Goal: Task Accomplishment & Management: Complete application form

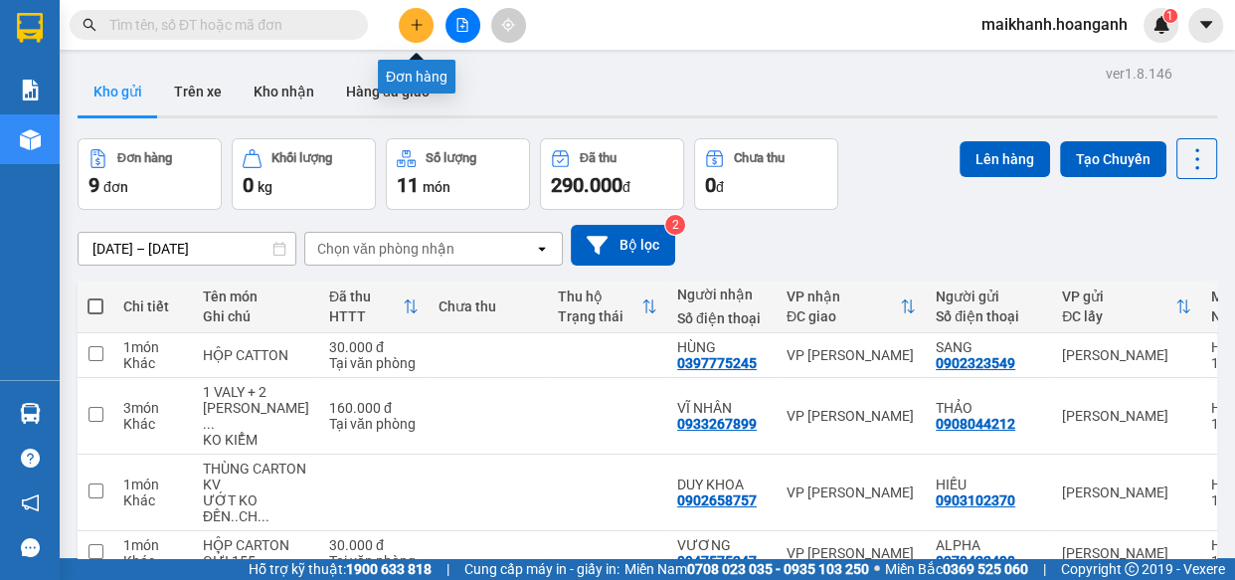
click at [423, 24] on icon "plus" at bounding box center [417, 25] width 14 height 14
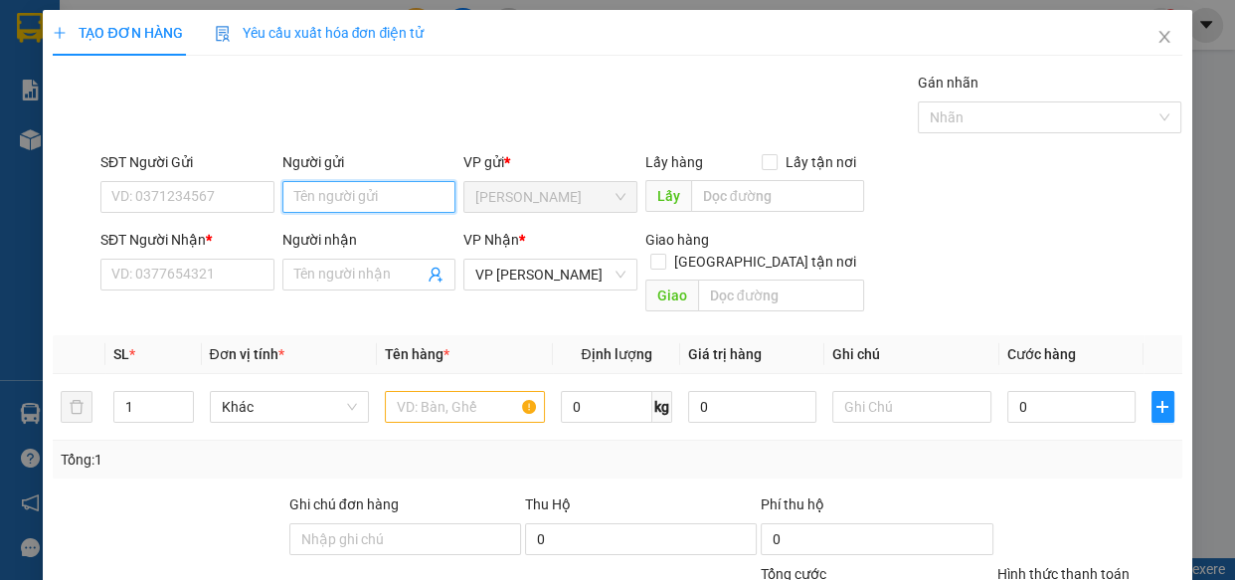
click at [348, 199] on input "Người gửi" at bounding box center [369, 197] width 174 height 32
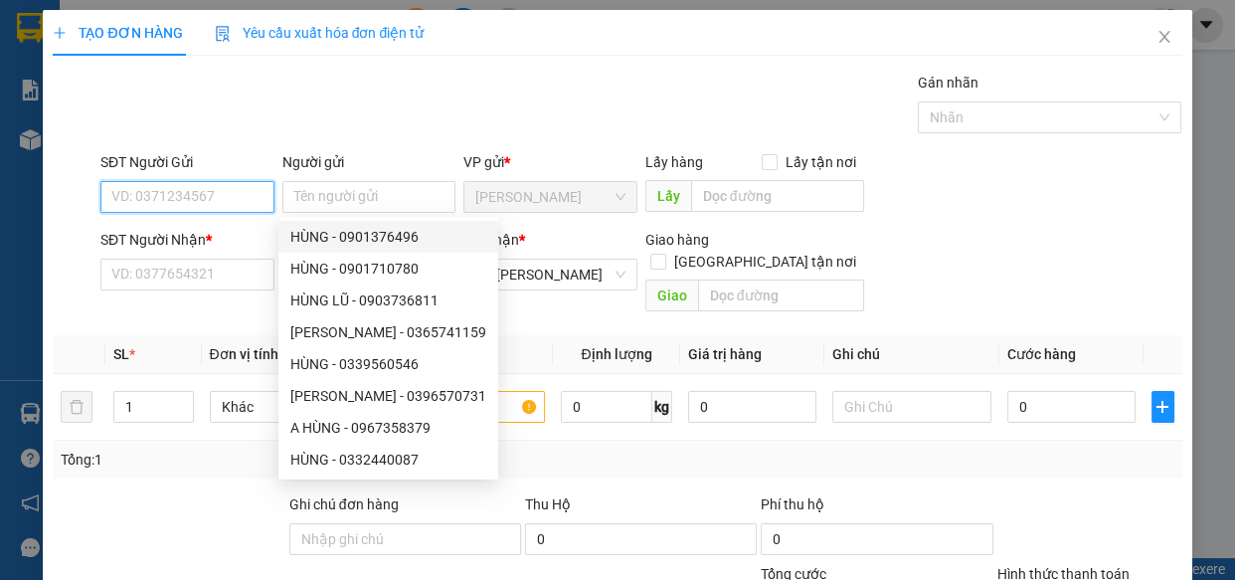
click at [226, 202] on input "SĐT Người Gửi" at bounding box center [187, 197] width 174 height 32
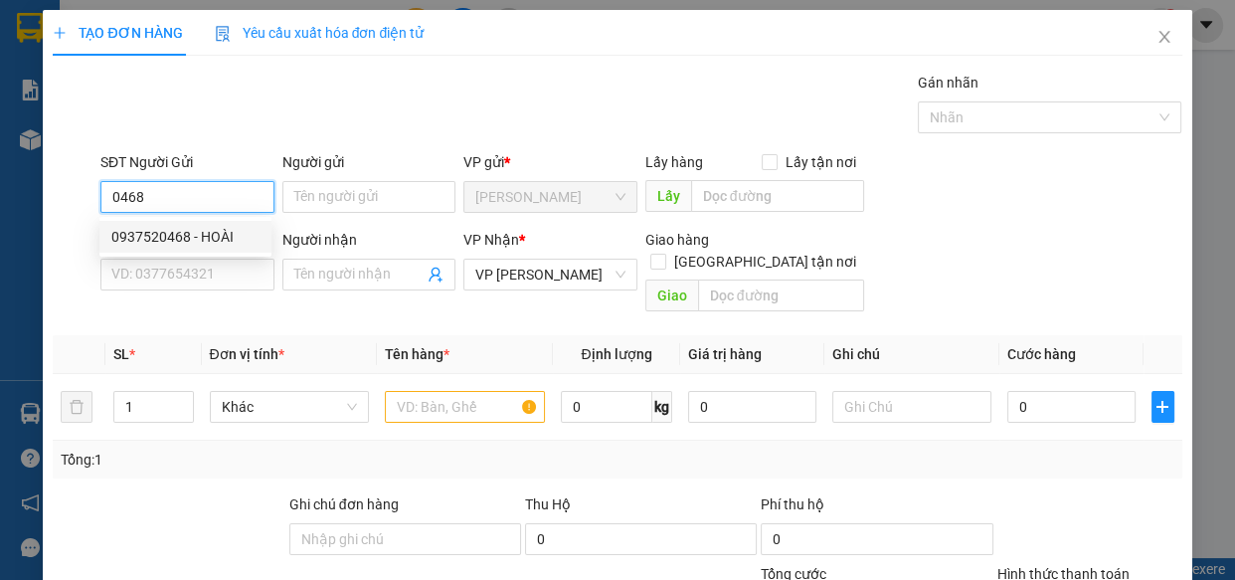
click at [152, 236] on div "0937520468 - HOÀI" at bounding box center [185, 237] width 148 height 22
type input "0937520468"
type input "HOÀI"
type input "50.000"
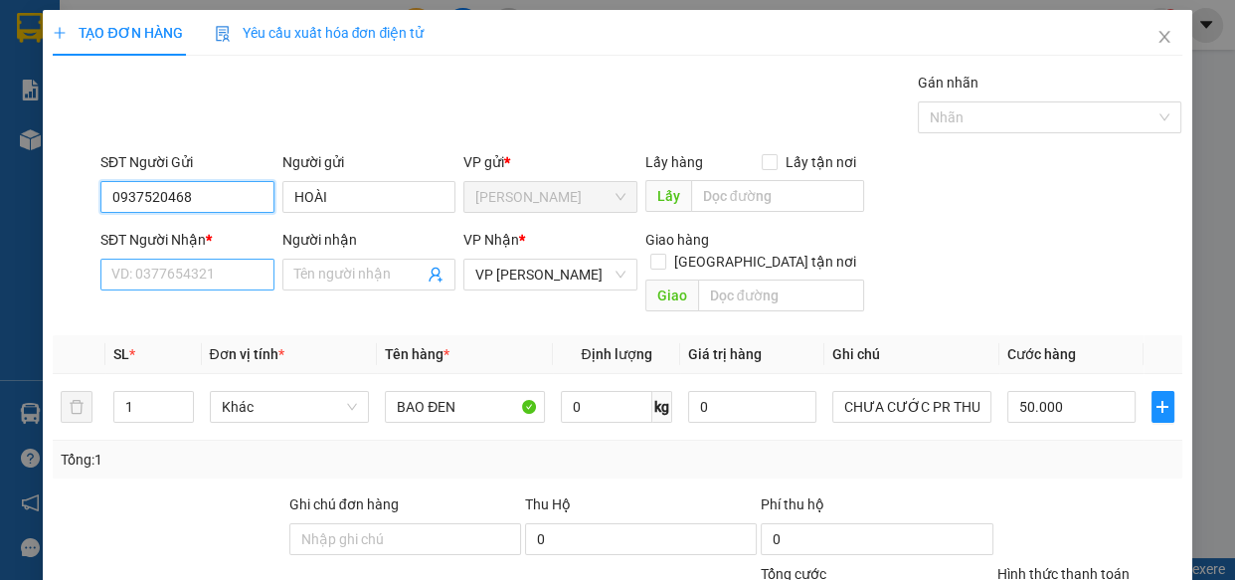
type input "0937520468"
click at [212, 265] on input "SĐT Người Nhận *" at bounding box center [187, 275] width 174 height 32
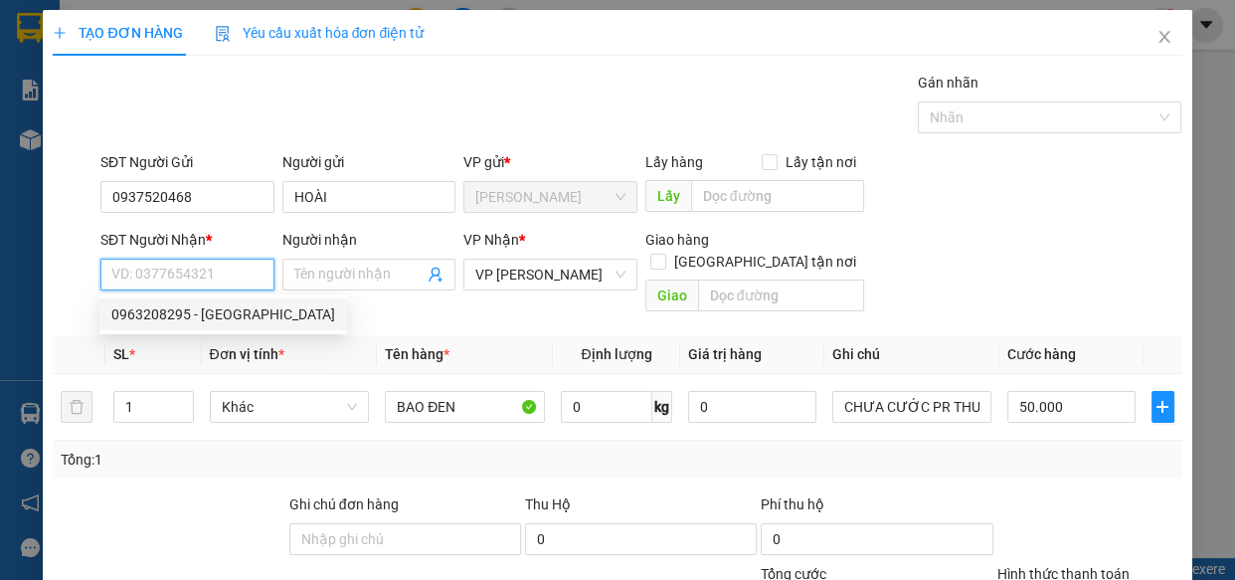
click at [206, 308] on div "0963208295 - [GEOGRAPHIC_DATA]" at bounding box center [223, 314] width 224 height 22
type input "0963208295"
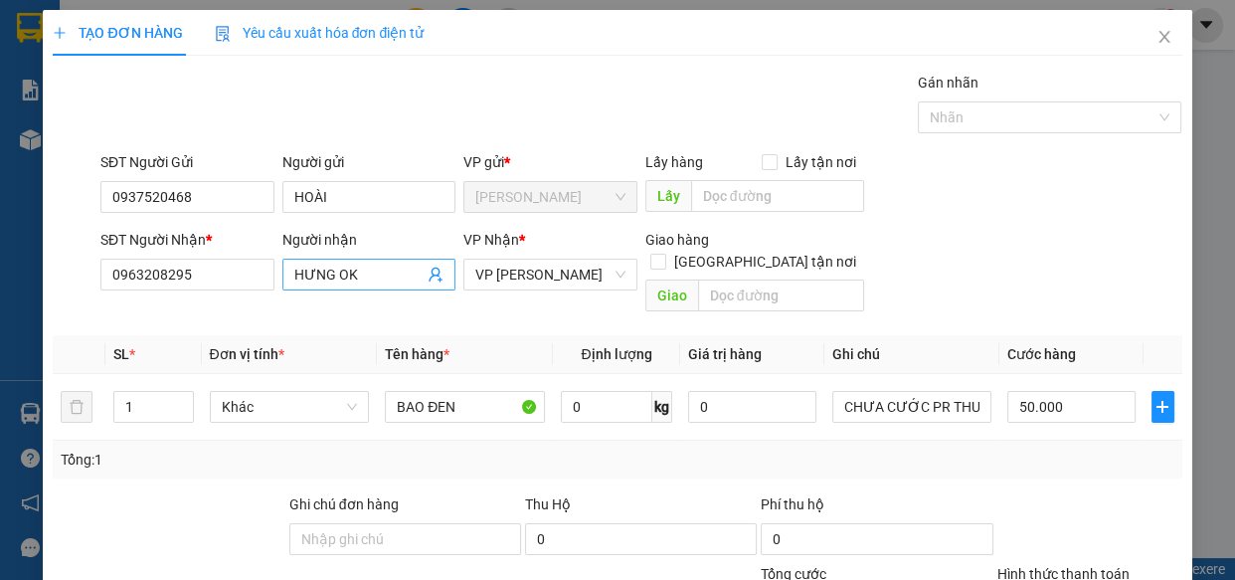
click at [407, 276] on input "HƯNG OK" at bounding box center [359, 275] width 130 height 22
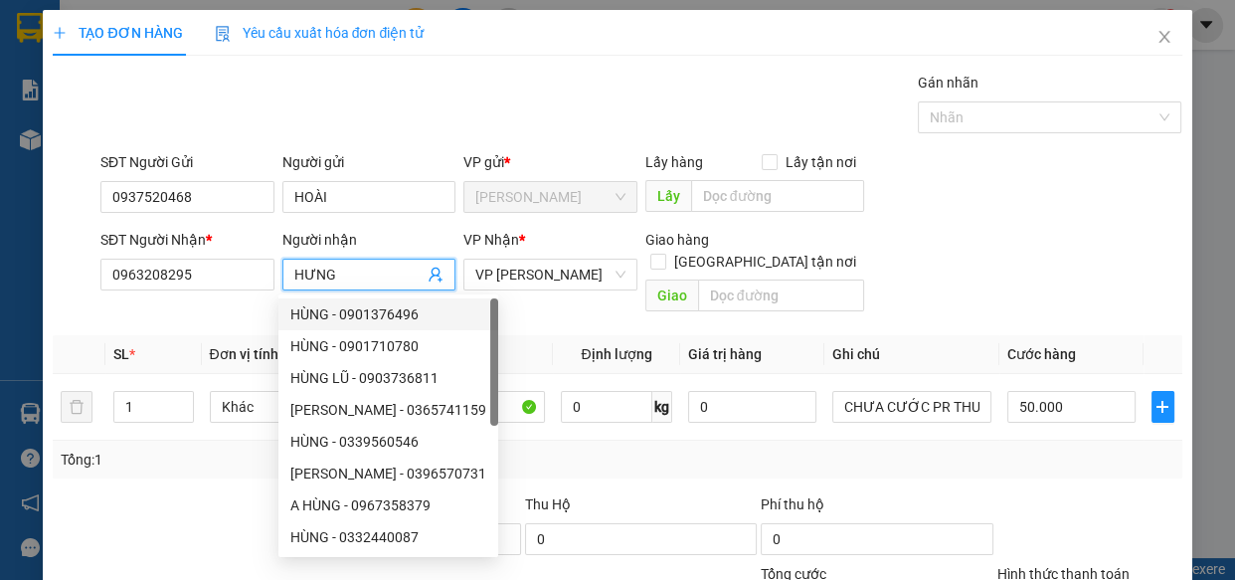
type input "HƯNG"
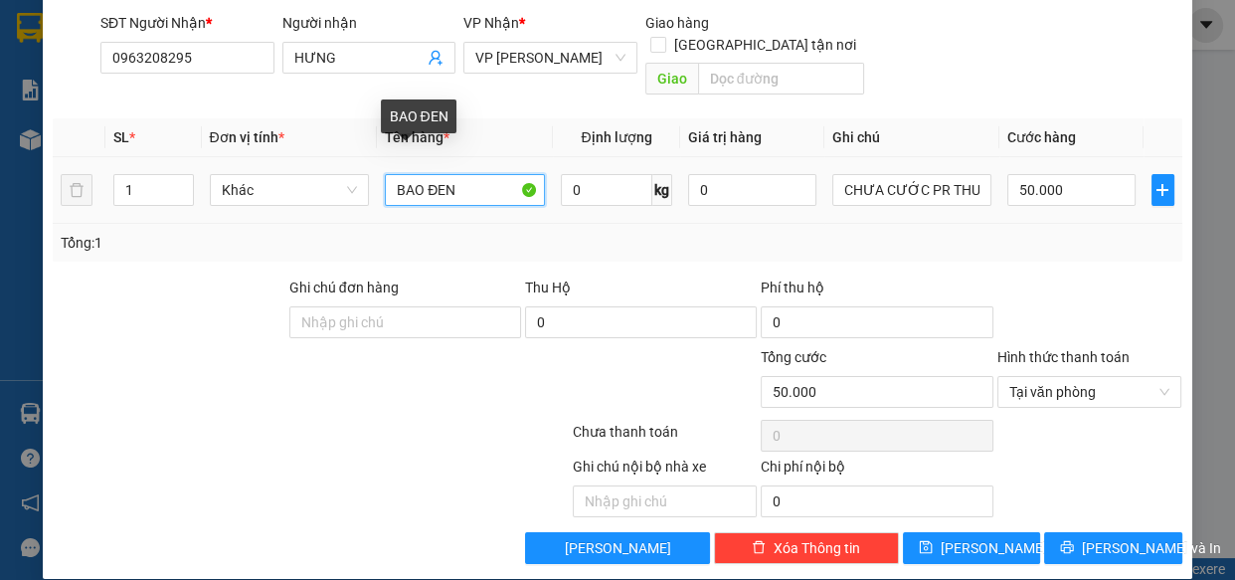
click at [423, 174] on input "BAO ĐEN" at bounding box center [465, 190] width 160 height 32
type input "CỤC ĐEN"
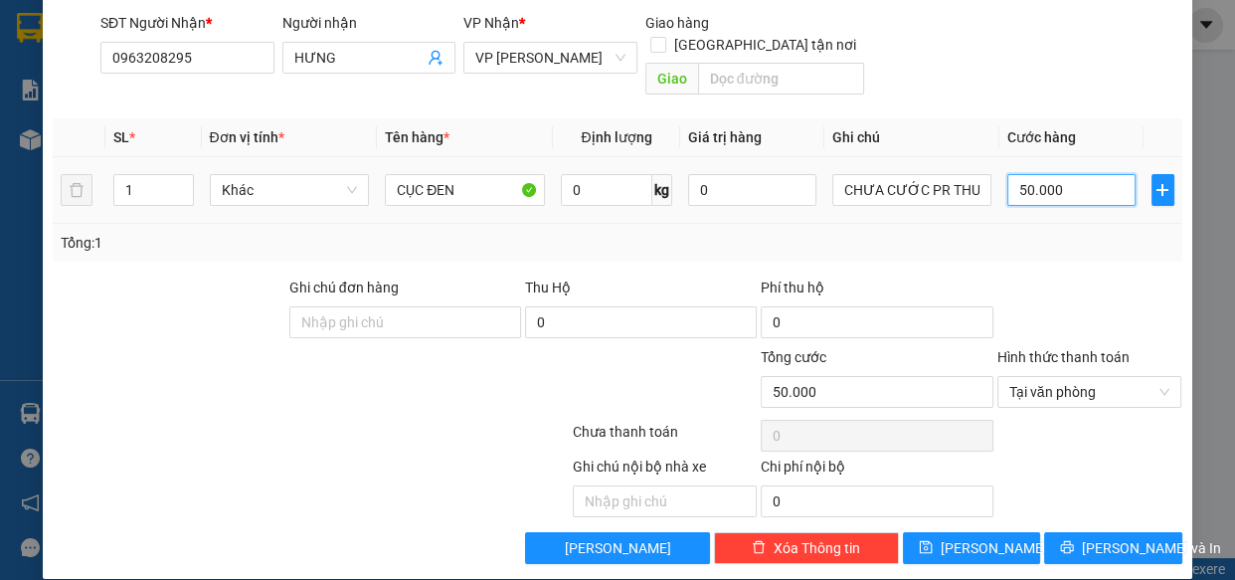
click at [1107, 174] on input "50.000" at bounding box center [1072, 190] width 128 height 32
type input "0"
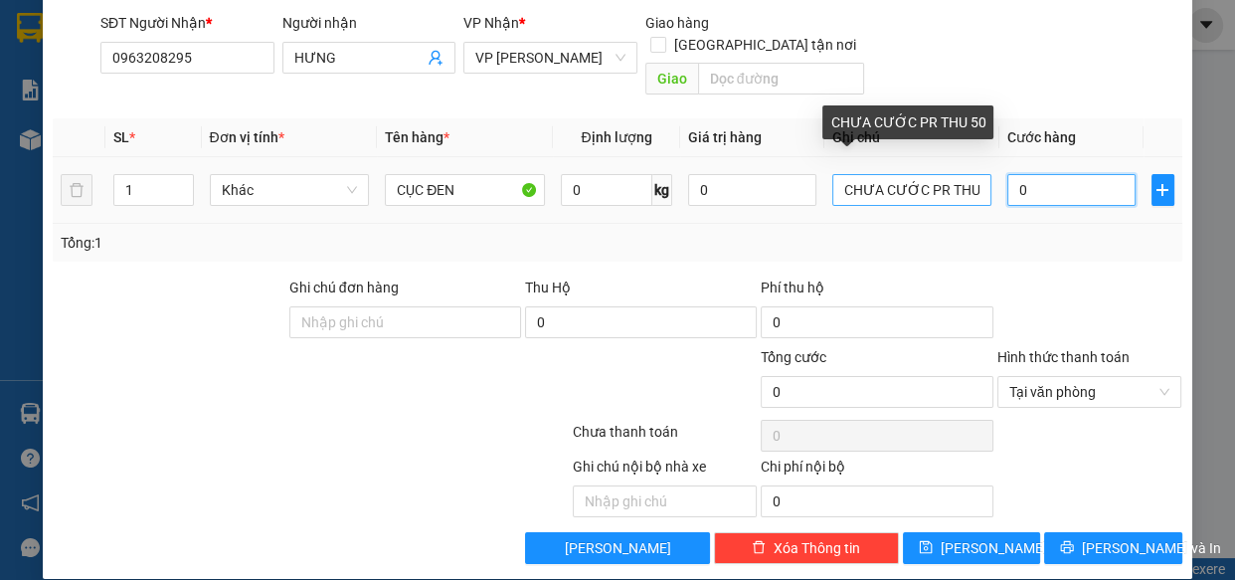
type input "0"
click at [969, 174] on input "CHƯA CƯỚC PR THU 50" at bounding box center [912, 190] width 160 height 32
click at [969, 174] on input "CHƯA CƯỚC PR THU50" at bounding box center [912, 190] width 160 height 32
click at [959, 174] on input "CHƯA CƯỚC PR THU40" at bounding box center [912, 190] width 160 height 32
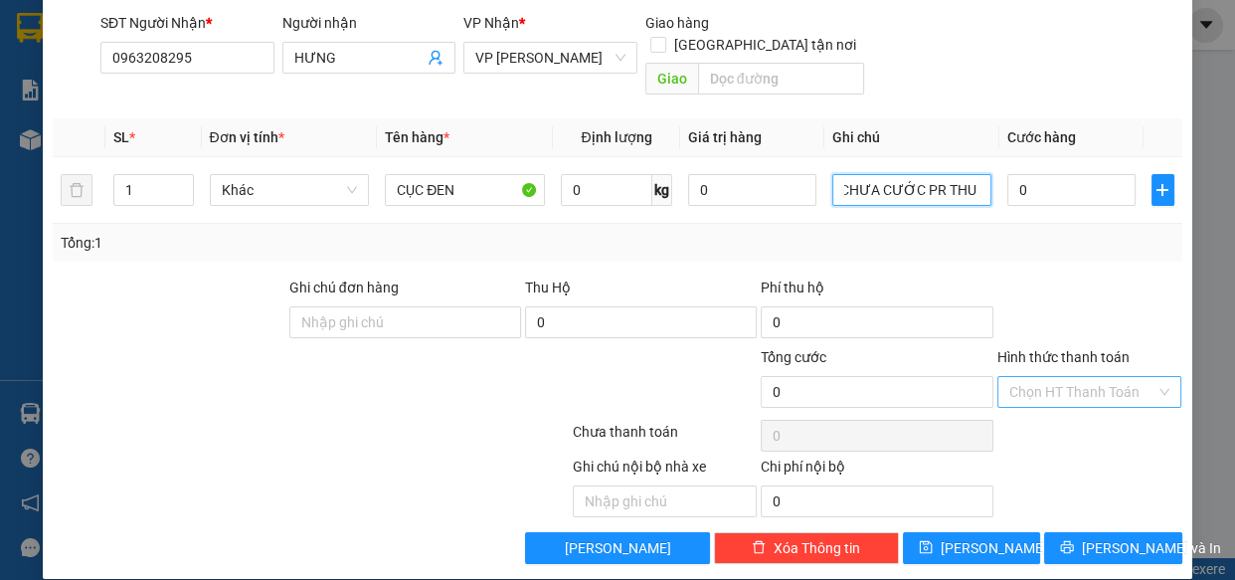
type input "CHƯA CƯỚC PR THU 40"
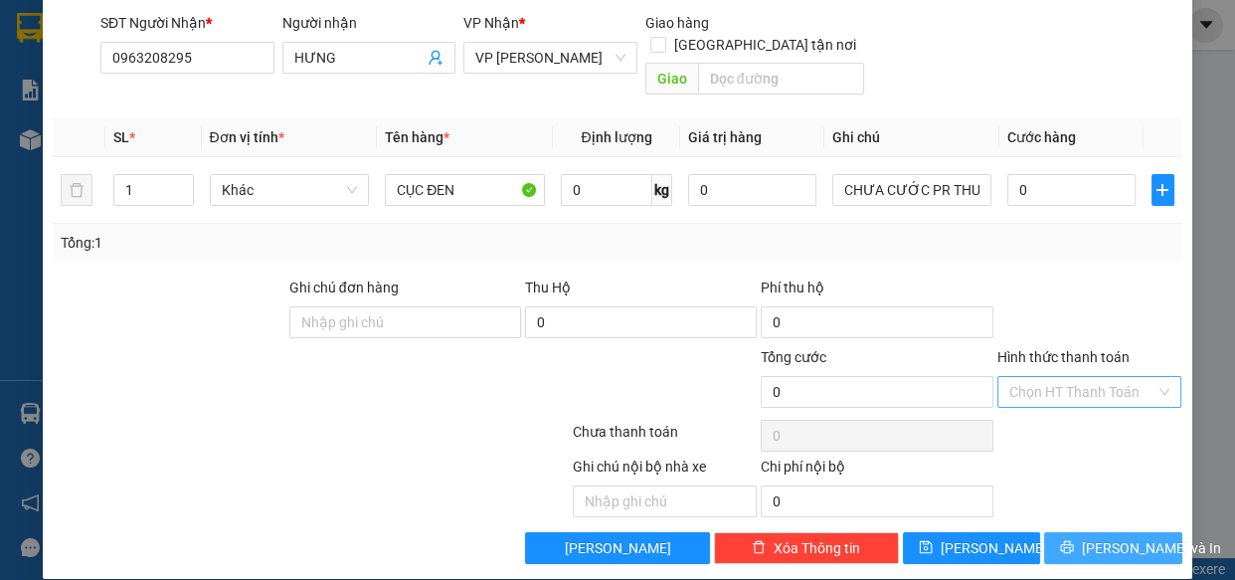
click at [1113, 537] on span "[PERSON_NAME] và In" at bounding box center [1151, 548] width 139 height 22
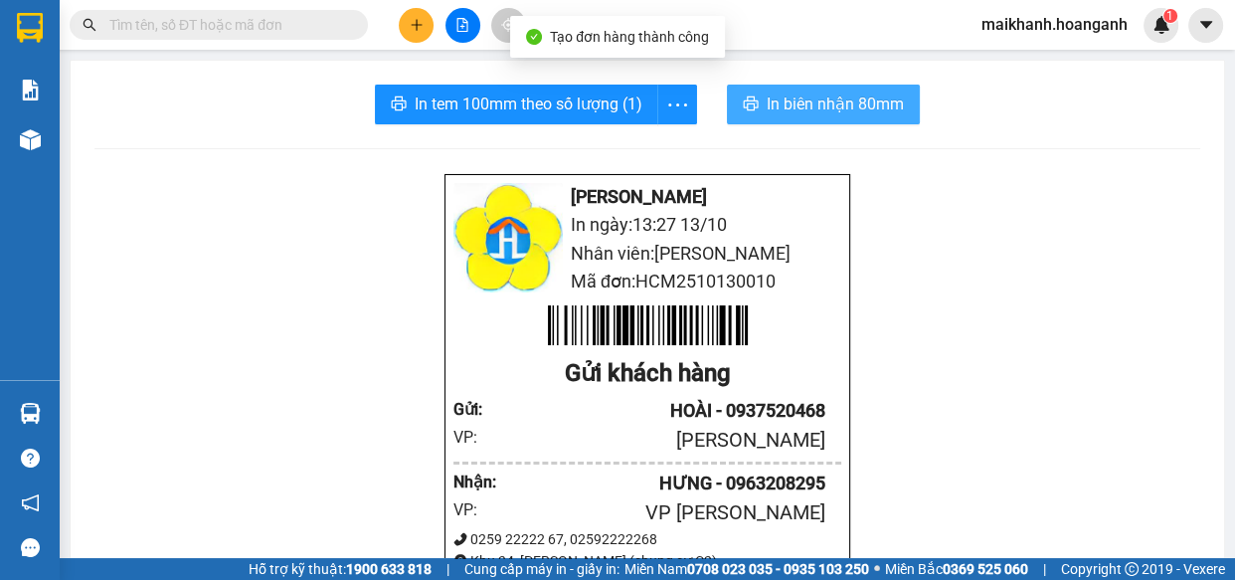
click at [850, 92] on span "In biên nhận 80mm" at bounding box center [835, 104] width 137 height 25
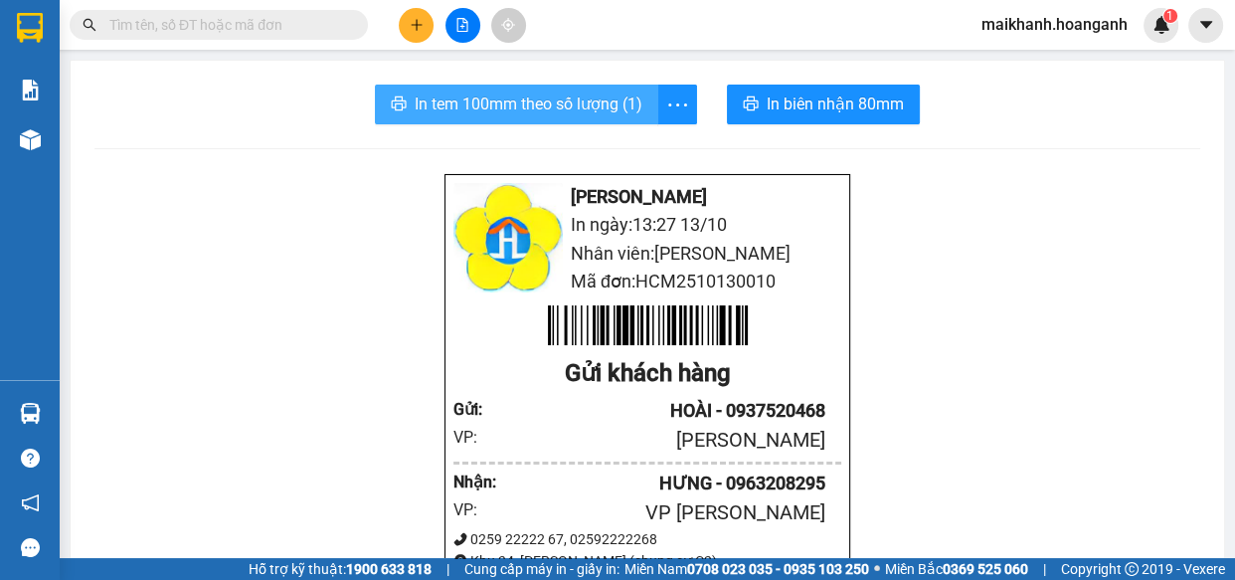
click at [514, 110] on span "In tem 100mm theo số lượng (1)" at bounding box center [529, 104] width 228 height 25
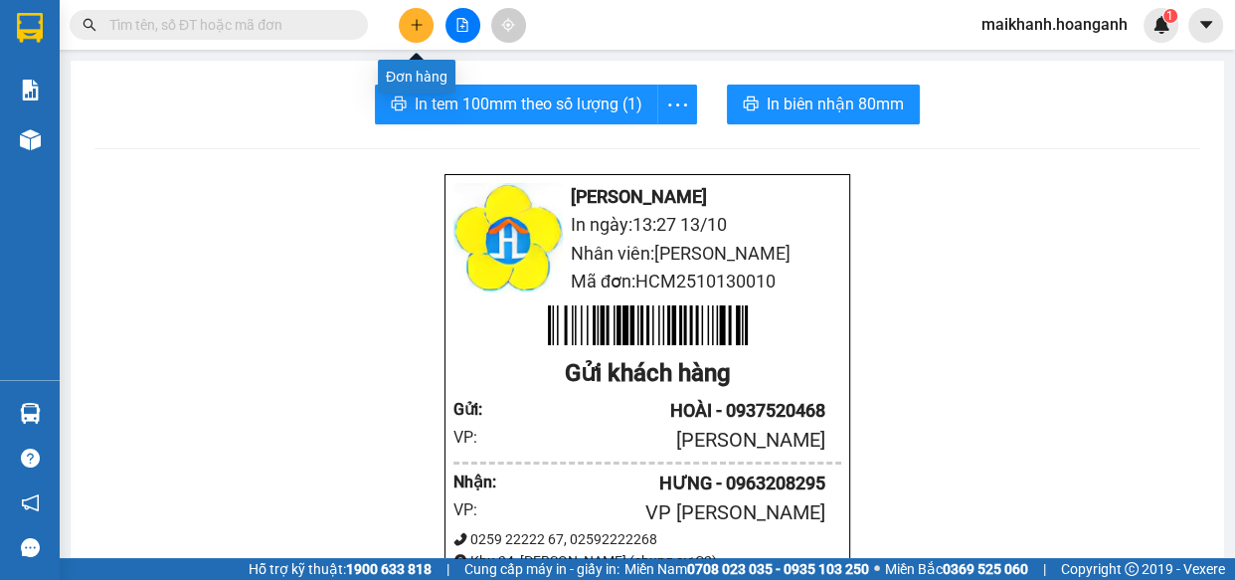
click at [417, 26] on icon "plus" at bounding box center [416, 24] width 1 height 11
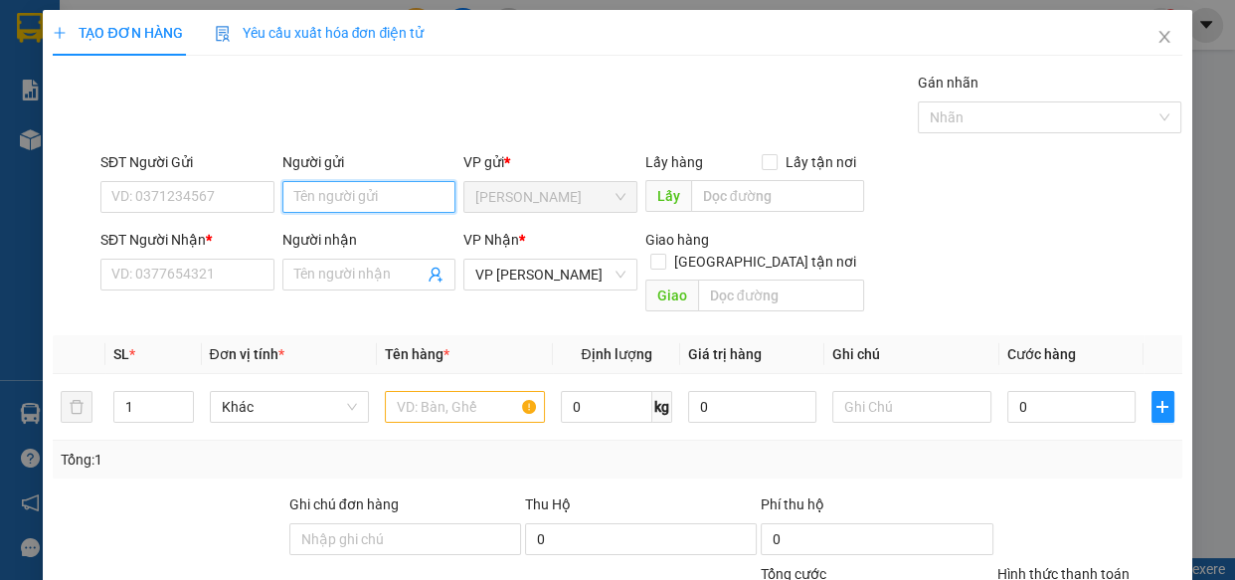
click at [339, 202] on input "Người gửi" at bounding box center [369, 197] width 174 height 32
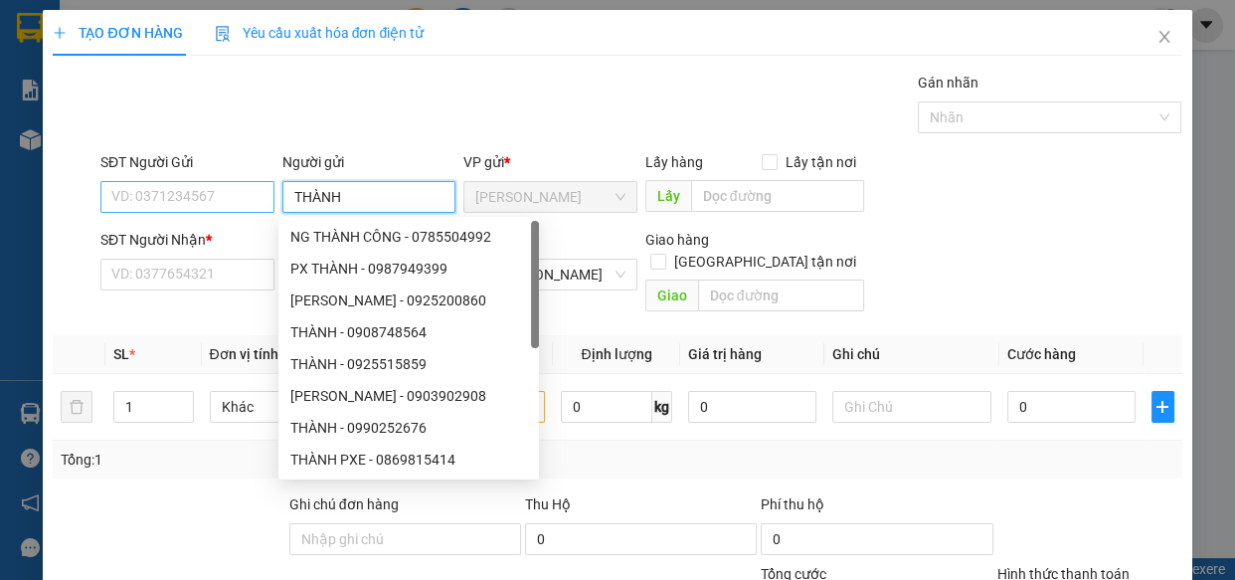
type input "THÀNH"
click at [176, 194] on input "SĐT Người Gửi" at bounding box center [187, 197] width 174 height 32
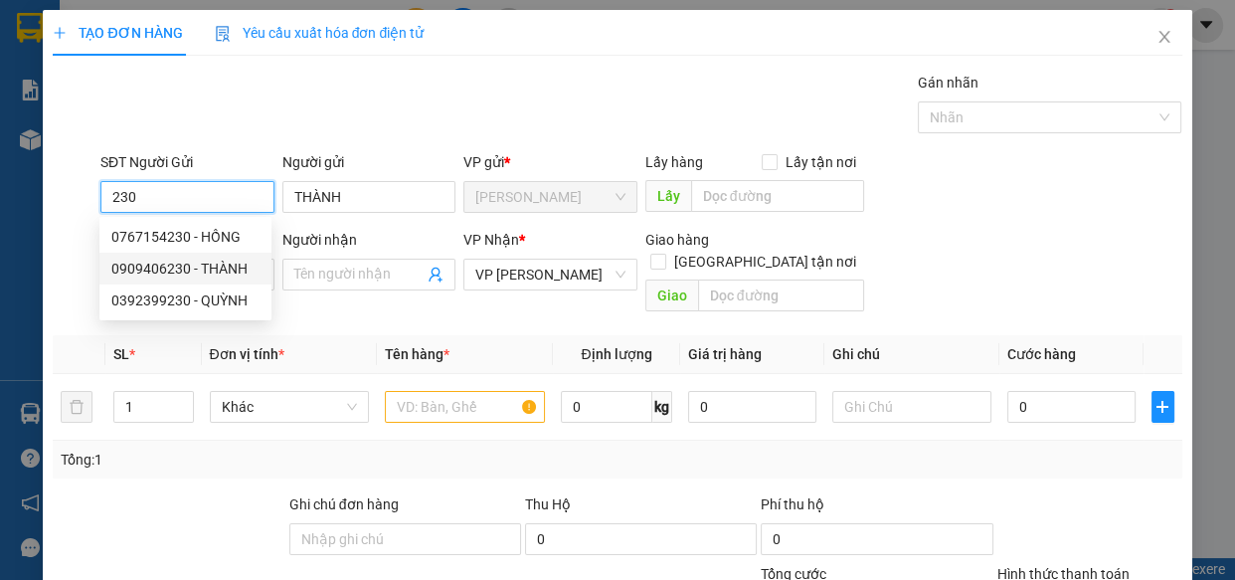
click at [159, 272] on div "0909406230 - THÀNH" at bounding box center [185, 269] width 148 height 22
type input "0909406230"
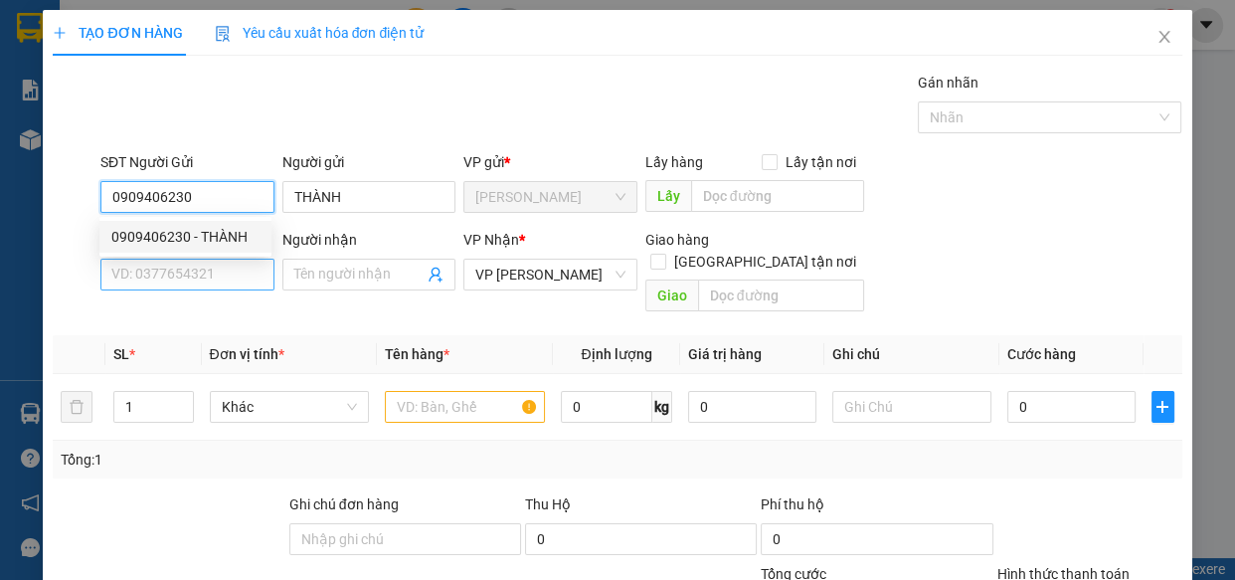
type input "50.000"
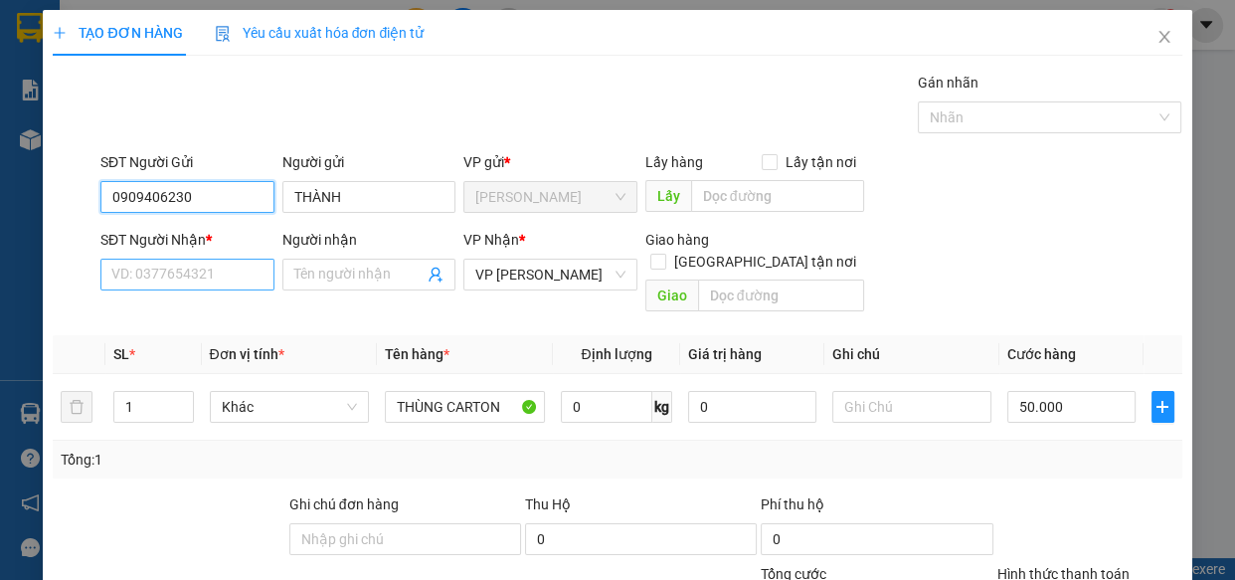
type input "0909406230"
click at [189, 276] on input "SĐT Người Nhận *" at bounding box center [187, 275] width 174 height 32
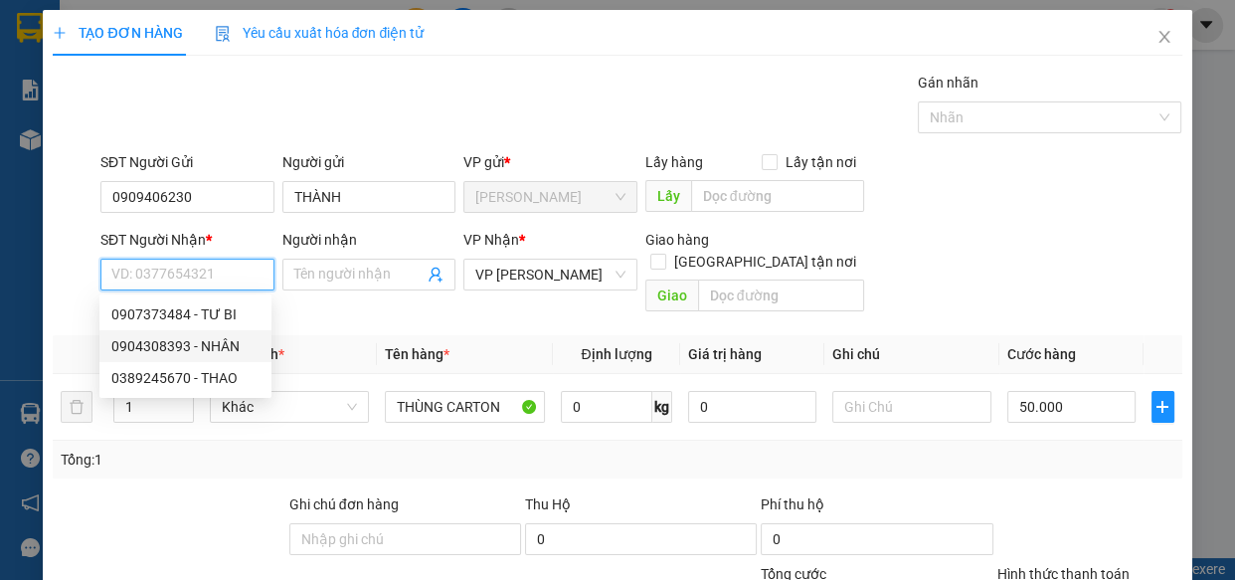
click at [175, 349] on div "0904308393 - NHÂN" at bounding box center [185, 346] width 148 height 22
type input "0904308393"
type input "NHÂN"
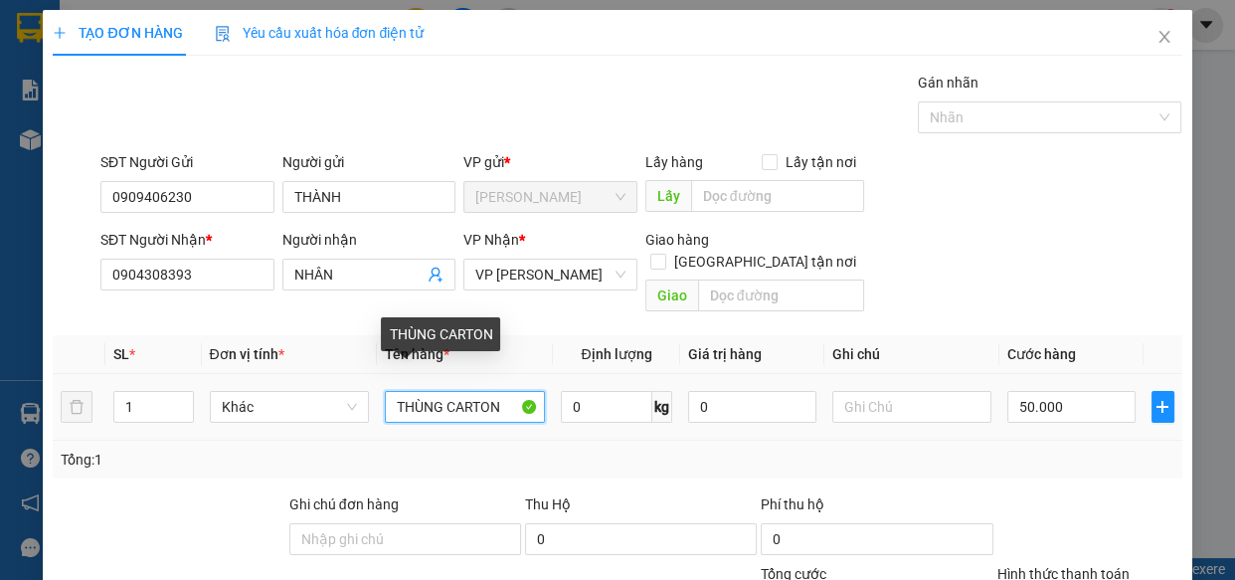
click at [509, 391] on input "THÙNG CARTON" at bounding box center [465, 407] width 160 height 32
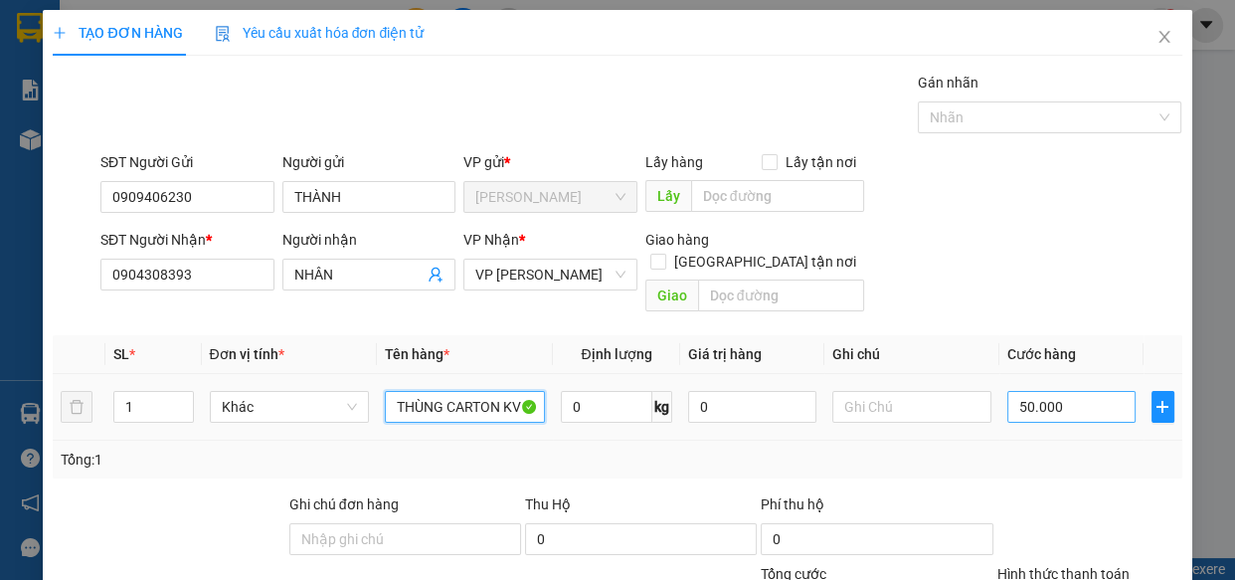
type input "THÙNG CARTON KV"
click at [1070, 391] on input "50.000" at bounding box center [1072, 407] width 128 height 32
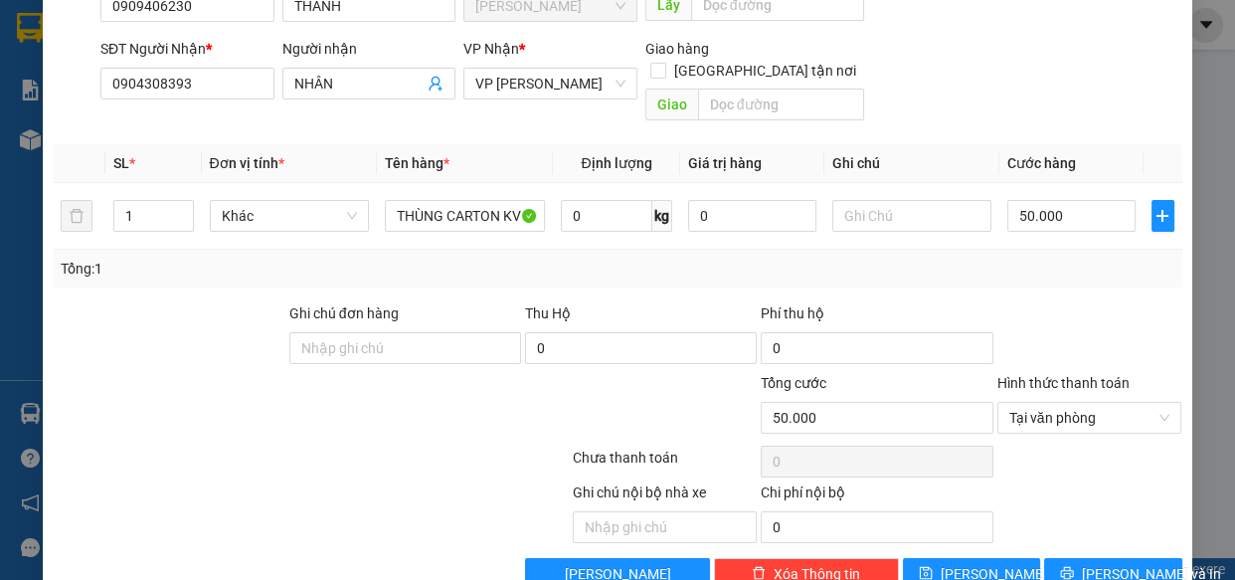
scroll to position [217, 0]
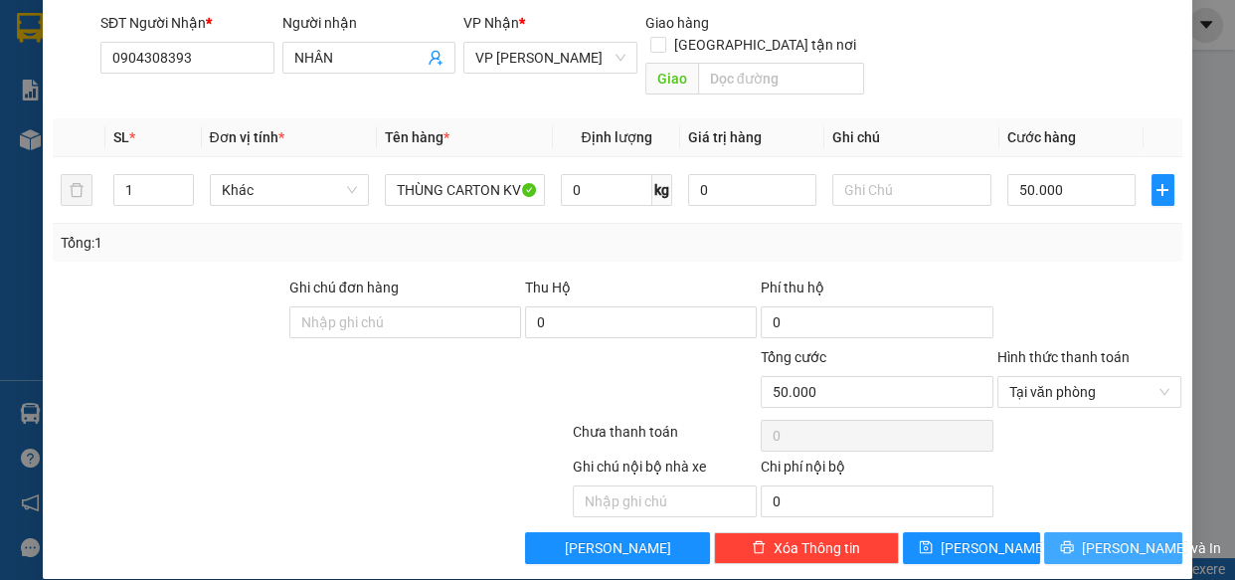
click at [1114, 537] on span "[PERSON_NAME] và In" at bounding box center [1151, 548] width 139 height 22
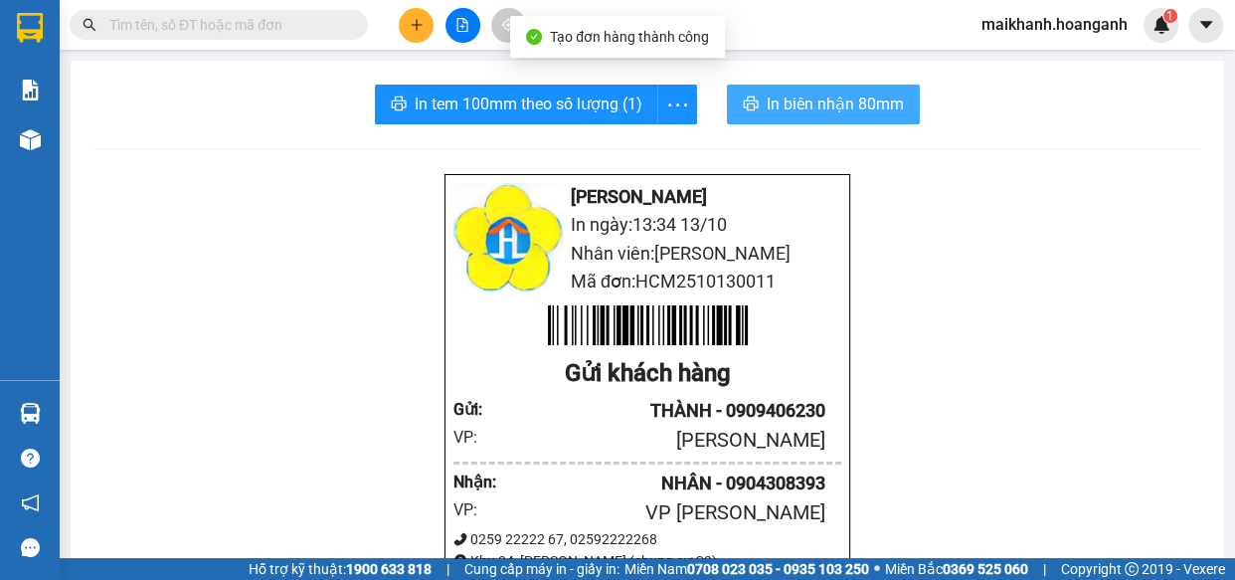
click at [806, 107] on span "In biên nhận 80mm" at bounding box center [835, 104] width 137 height 25
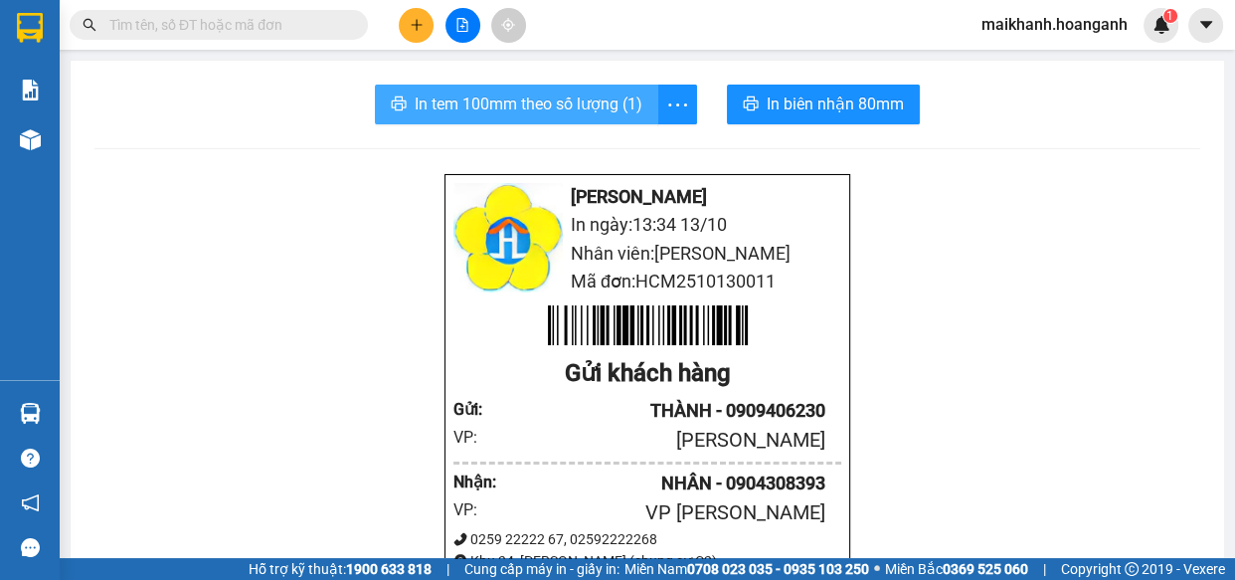
click at [547, 108] on span "In tem 100mm theo số lượng (1)" at bounding box center [529, 104] width 228 height 25
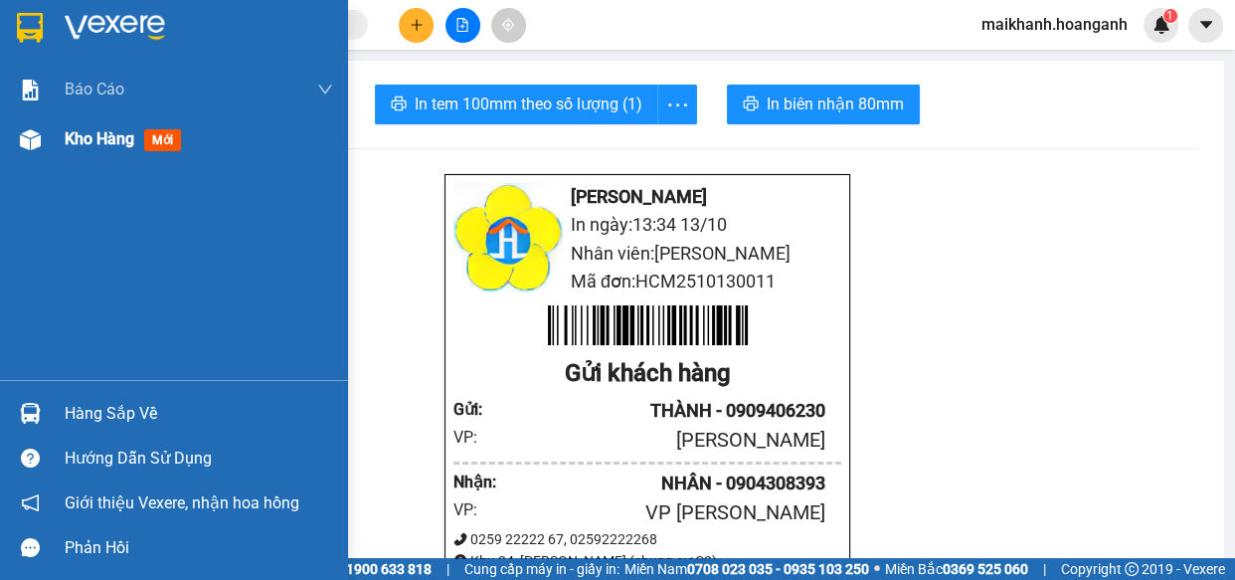
click at [118, 142] on span "Kho hàng" at bounding box center [100, 138] width 70 height 19
